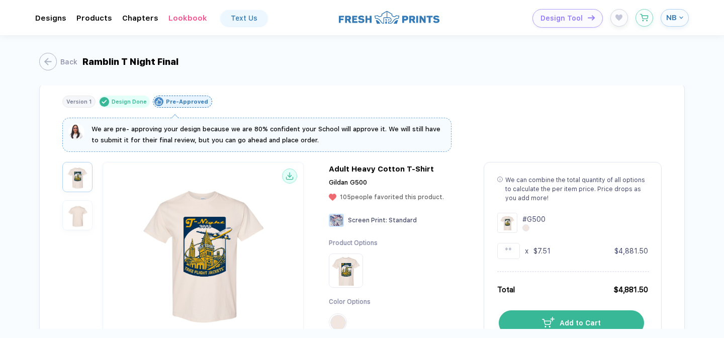
scroll to position [26, 0]
click at [256, 126] on span "We are pre- approving your design because we are 80% confident your School will…" at bounding box center [266, 133] width 349 height 19
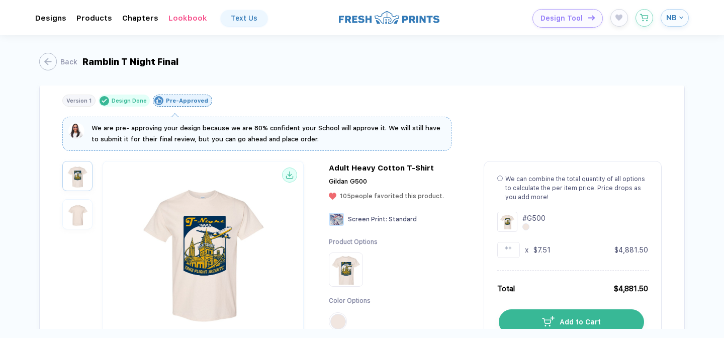
drag, startPoint x: 330, startPoint y: 125, endPoint x: 363, endPoint y: 179, distance: 63.0
click at [363, 179] on div "We are pre- approving your design because we are 80% confident your School will…" at bounding box center [362, 264] width 600 height 294
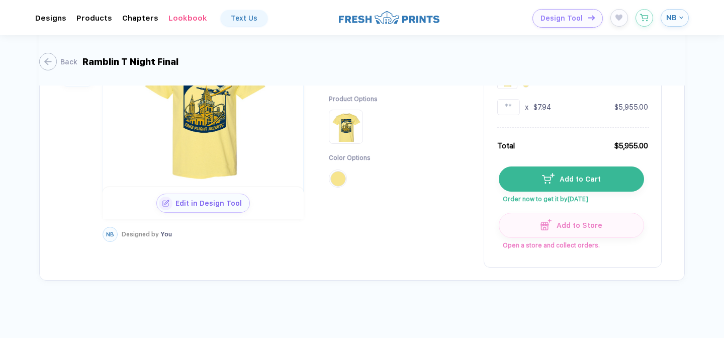
scroll to position [0, 0]
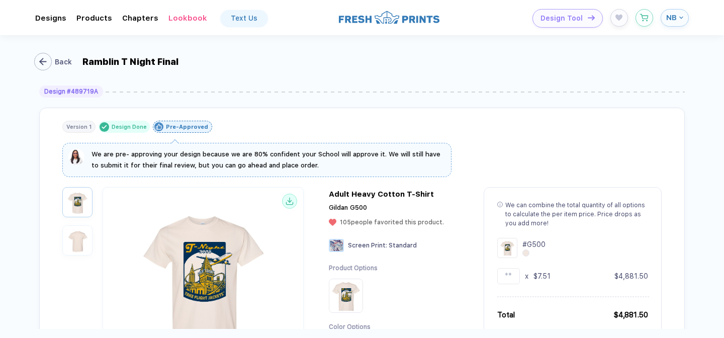
click at [41, 56] on div "button" at bounding box center [43, 62] width 18 height 18
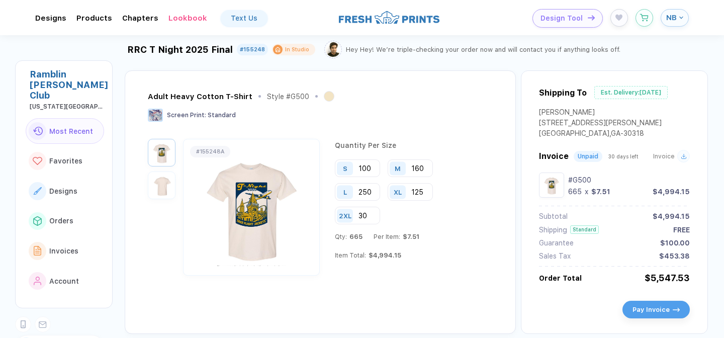
scroll to position [29, 0]
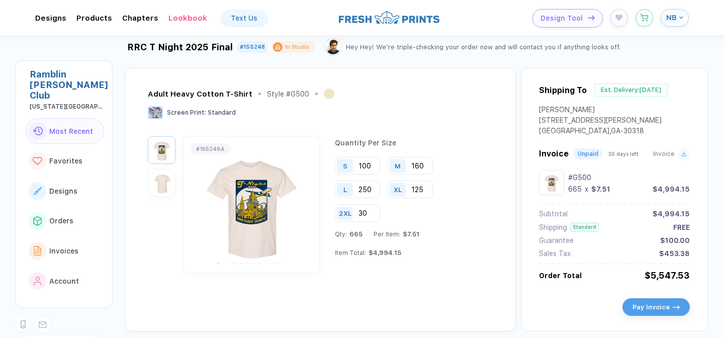
click at [433, 45] on div "Hey Hey! We’re triple-checking your order now and will contact you if anything …" at bounding box center [483, 47] width 275 height 8
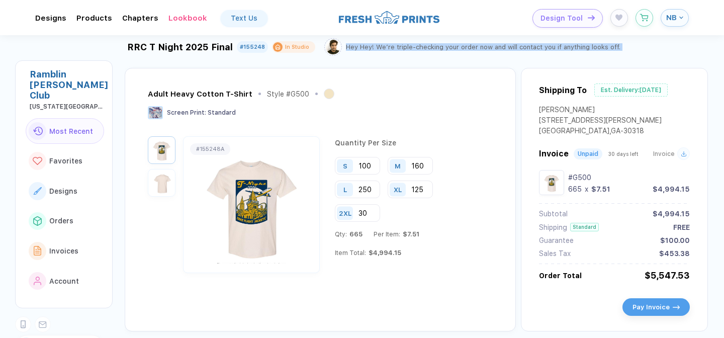
click at [433, 45] on div "Hey Hey! We’re triple-checking your order now and will contact you if anything …" at bounding box center [483, 47] width 275 height 8
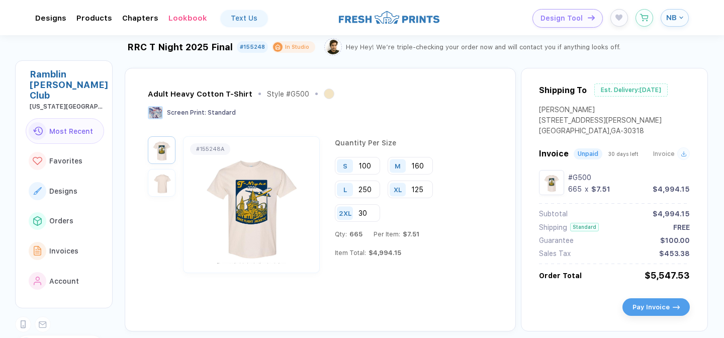
click at [393, 43] on div "Hey Hey! We’re triple-checking your order now and will contact you if anything …" at bounding box center [483, 47] width 275 height 8
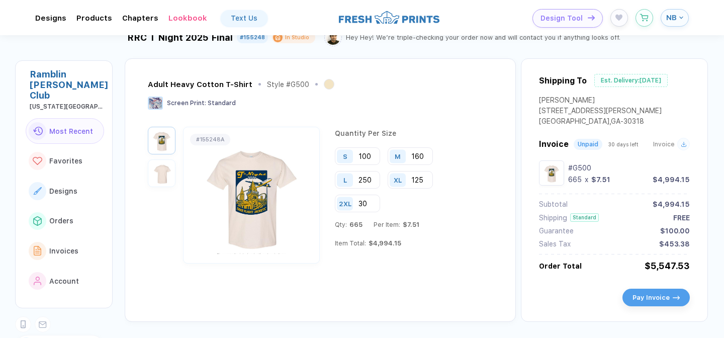
scroll to position [0, 0]
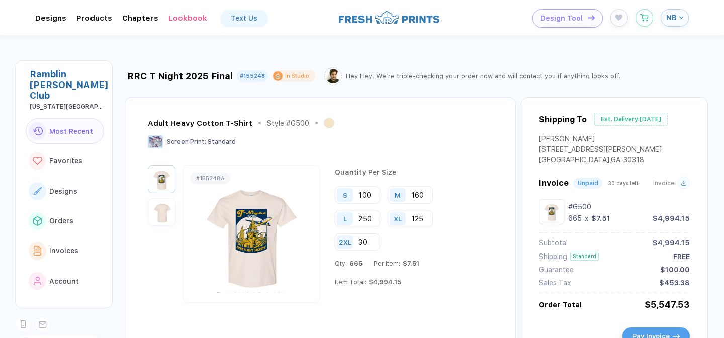
click at [198, 115] on div "Adult Heavy Cotton T-Shirt Style # G500 Screen Print : Standard # 155248A Quant…" at bounding box center [320, 229] width 391 height 264
click at [207, 72] on div "RRC T Night 2025 Final" at bounding box center [180, 76] width 106 height 11
